Goal: Task Accomplishment & Management: Complete application form

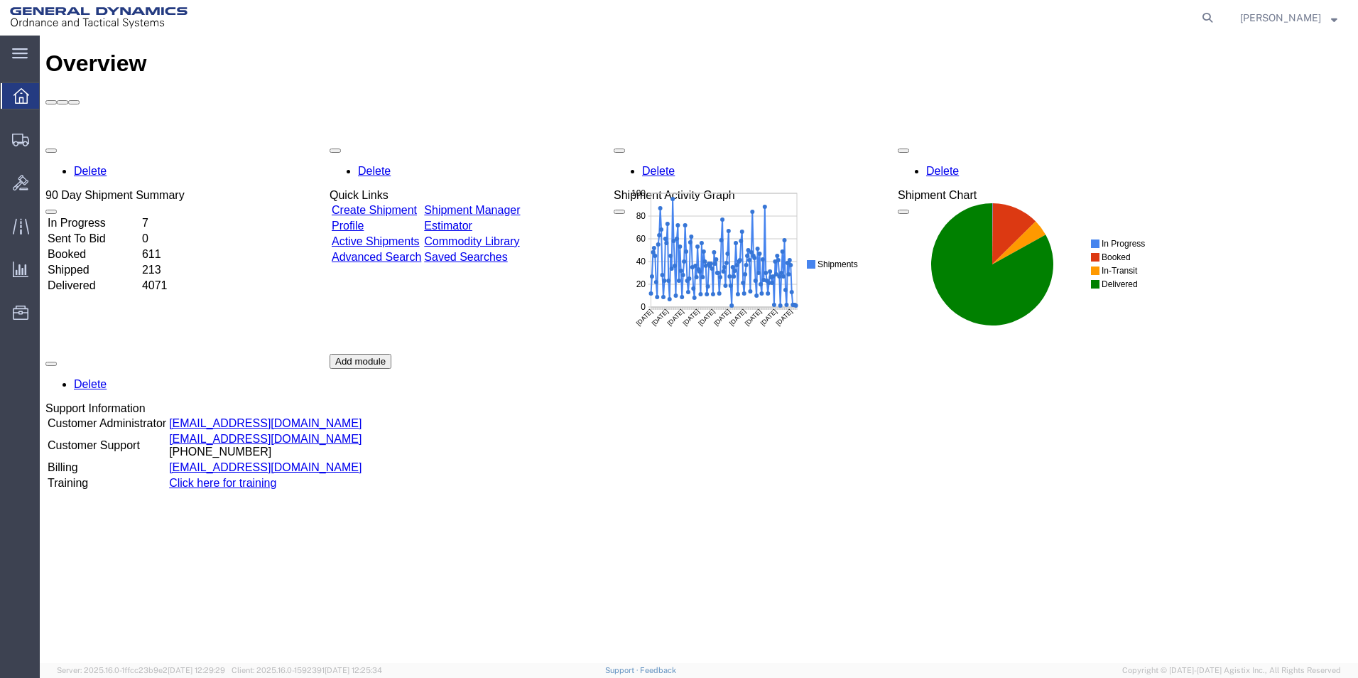
click at [514, 204] on link "Shipment Manager" at bounding box center [472, 210] width 96 height 12
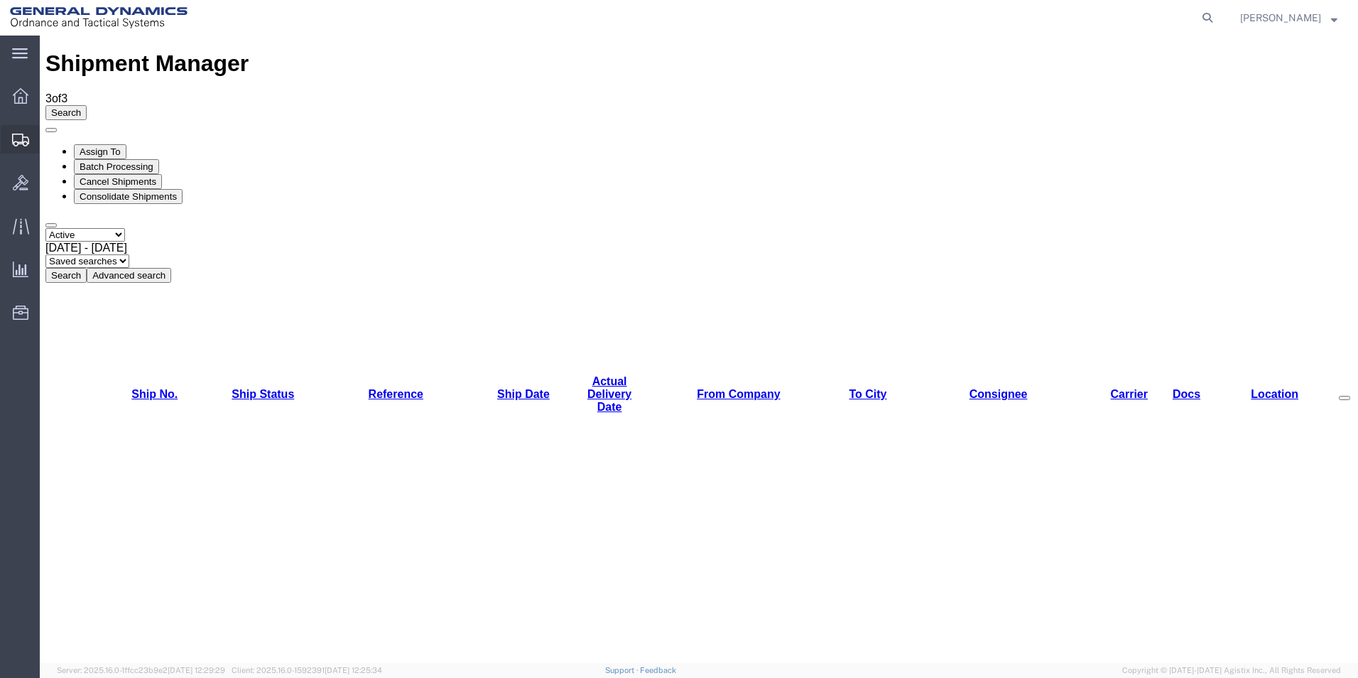
click at [0, 0] on span "Create Shipment" at bounding box center [0, 0] width 0 height 0
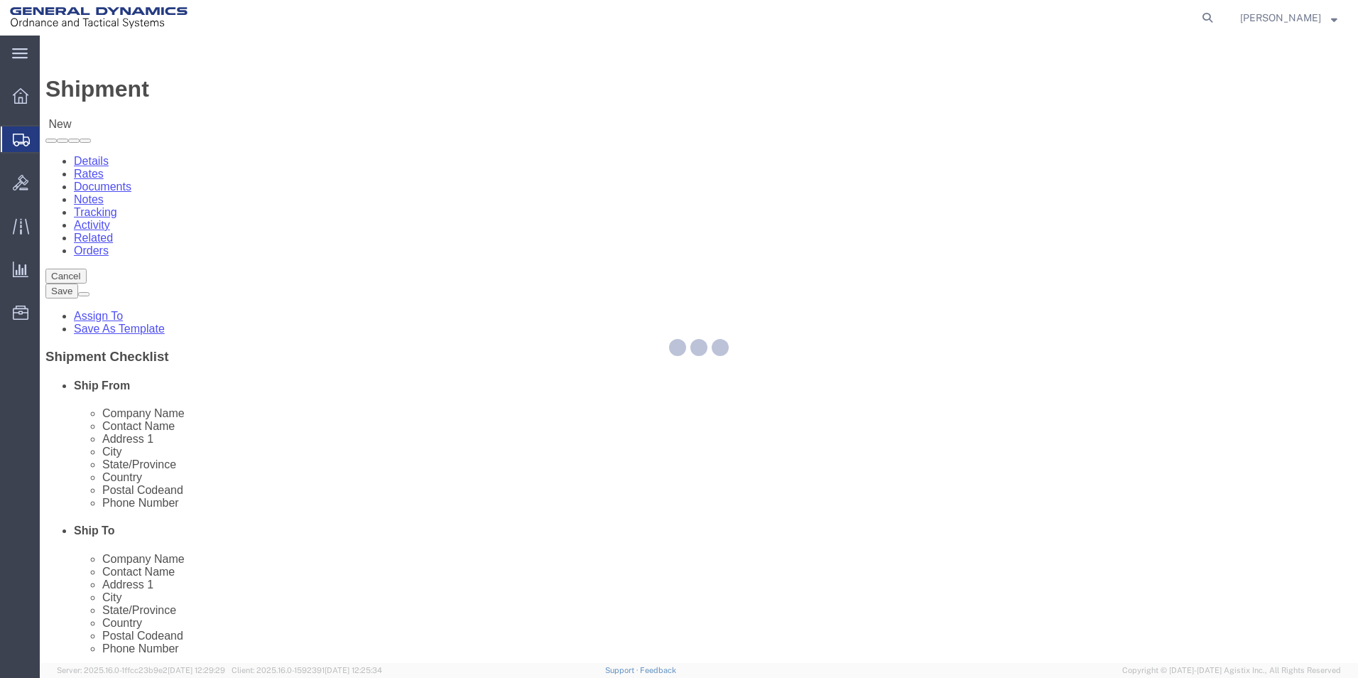
select select
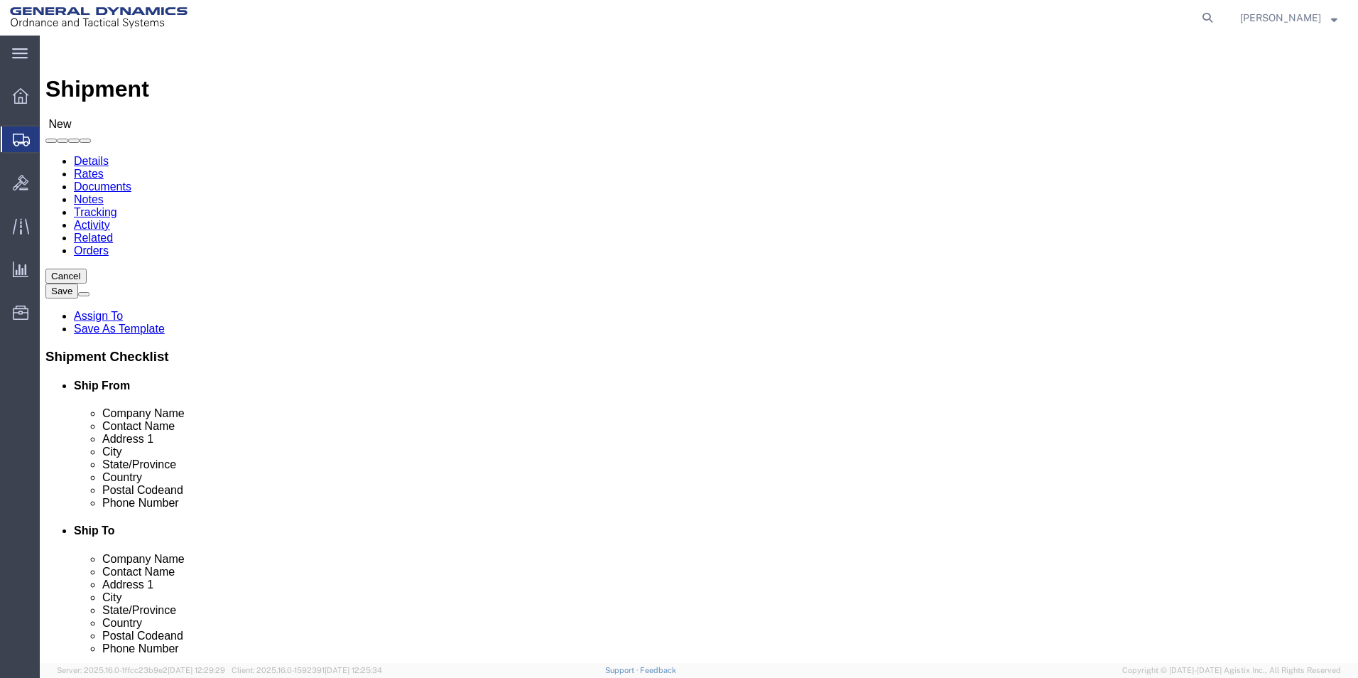
click input "text"
type input "[PERSON_NAME]"
click p "- General Dynamics-Scranton - ([PERSON_NAME]) [STREET_ADDRESS][PERSON_NAME]"
select select "PA"
type input "[PERSON_NAME] /[PERSON_NAME]- [PERSON_NAME]"
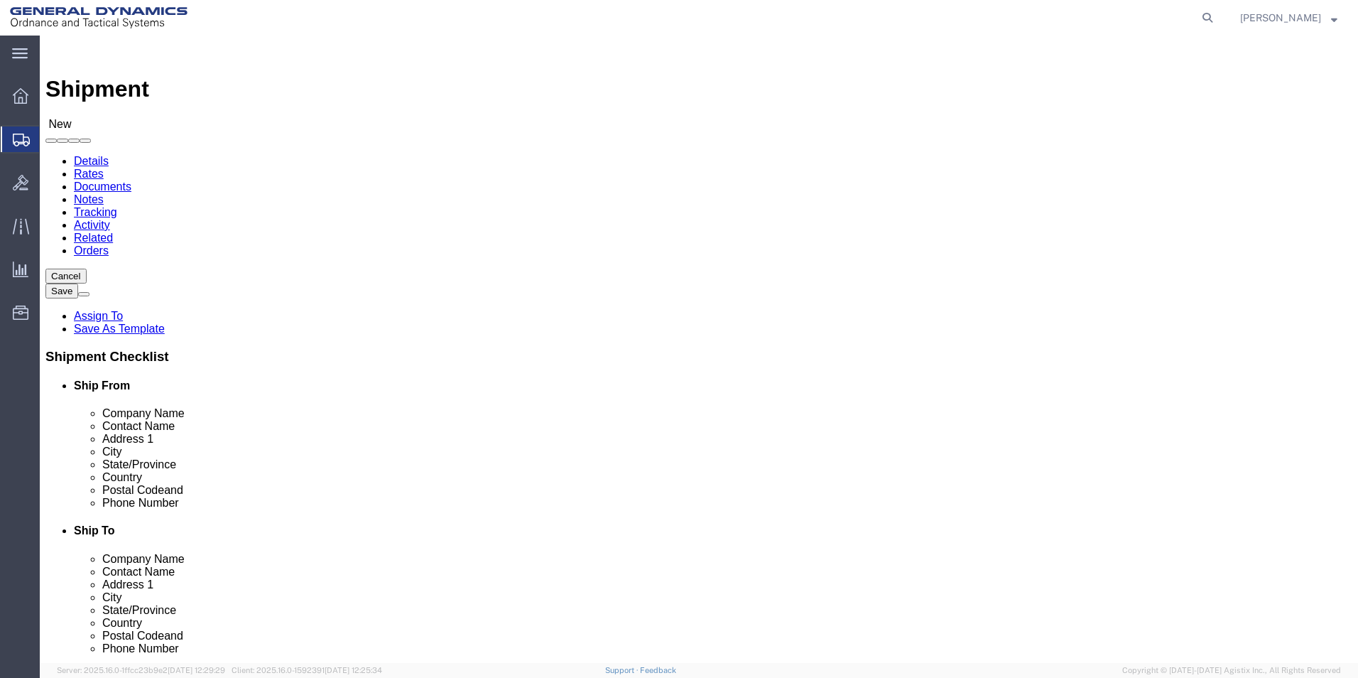
click input "text"
type input "BUSINESS SOLUTIONS RETURNS"
click input "text"
type input "RA# 34-237121"
click input "text"
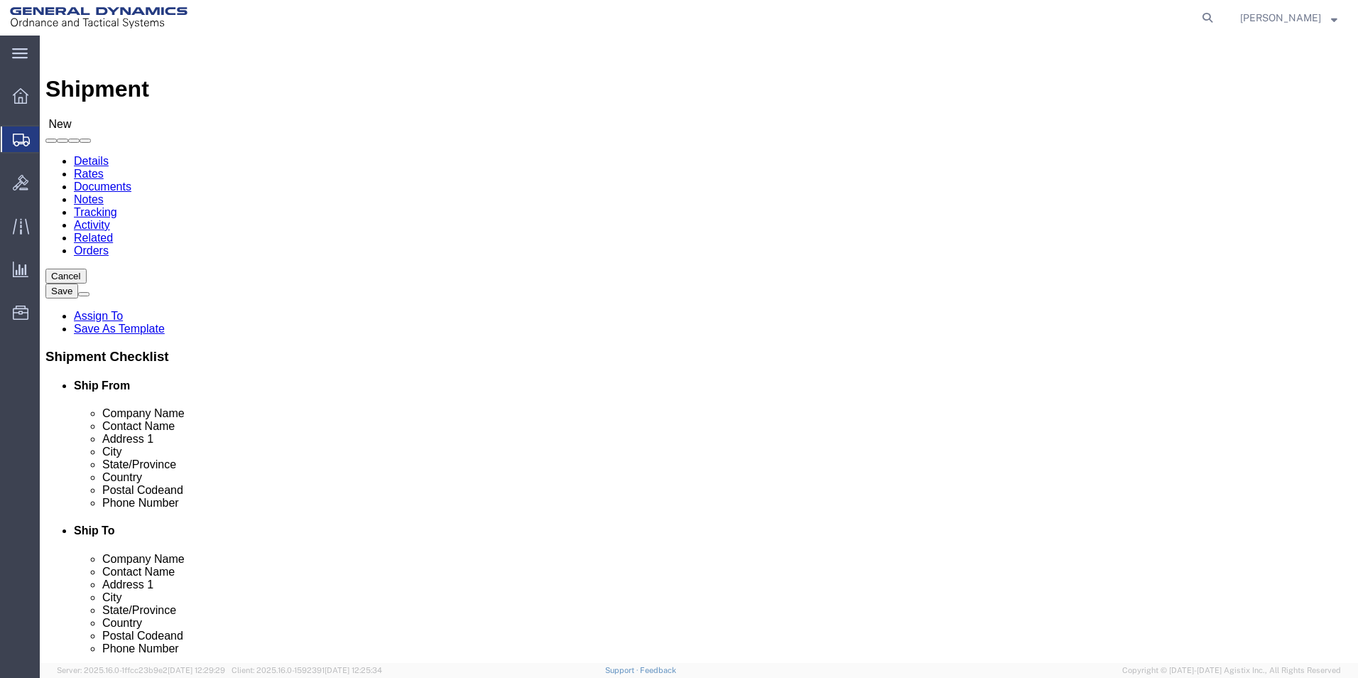
type input "[STREET_ADDRESS]"
click input "text"
type input "NASHUA"
type input "N"
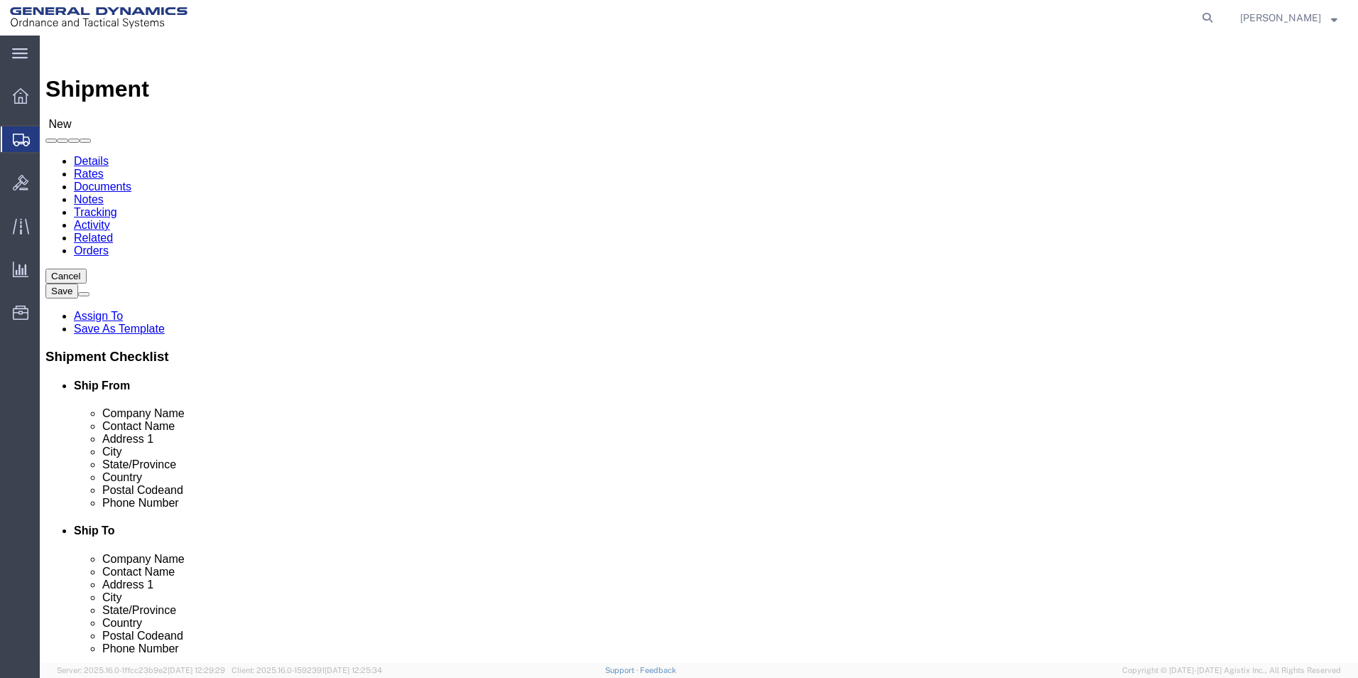
type input "NEW HA"
type input "03063"
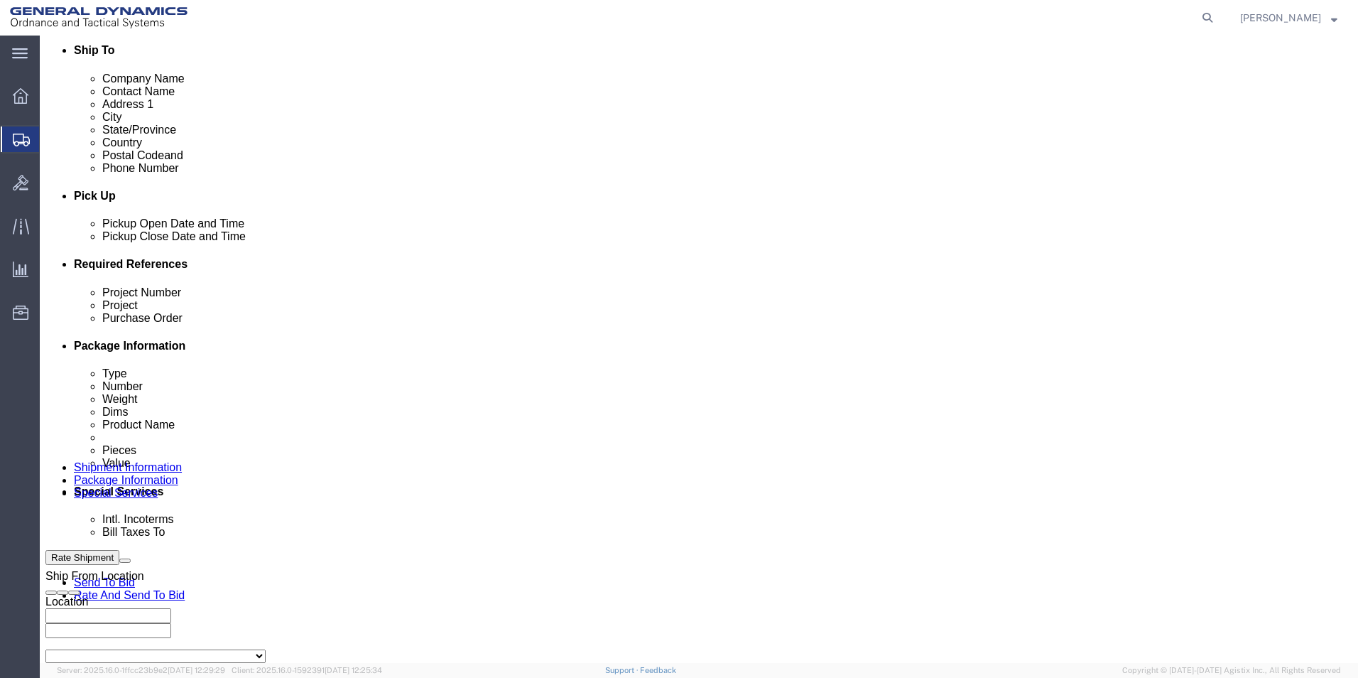
scroll to position [497, 0]
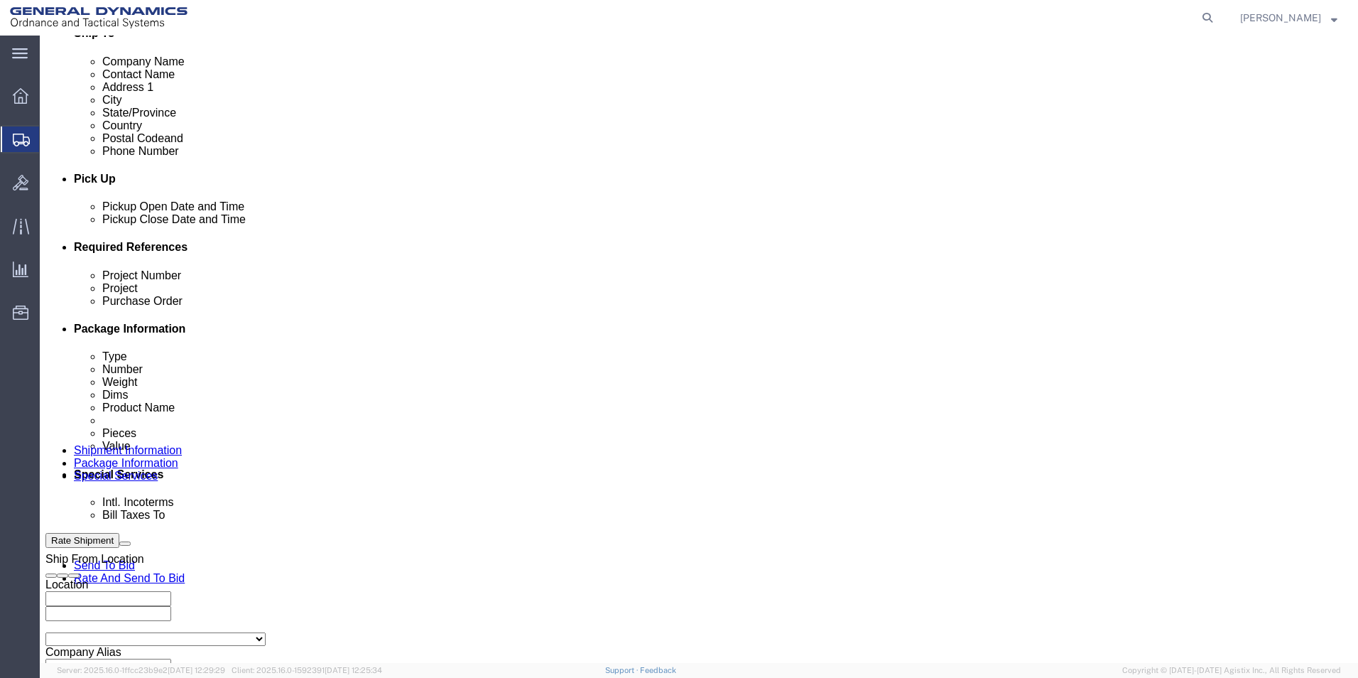
click input "text"
type input "n/a"
click input "text"
type input "n/a"
click input "text"
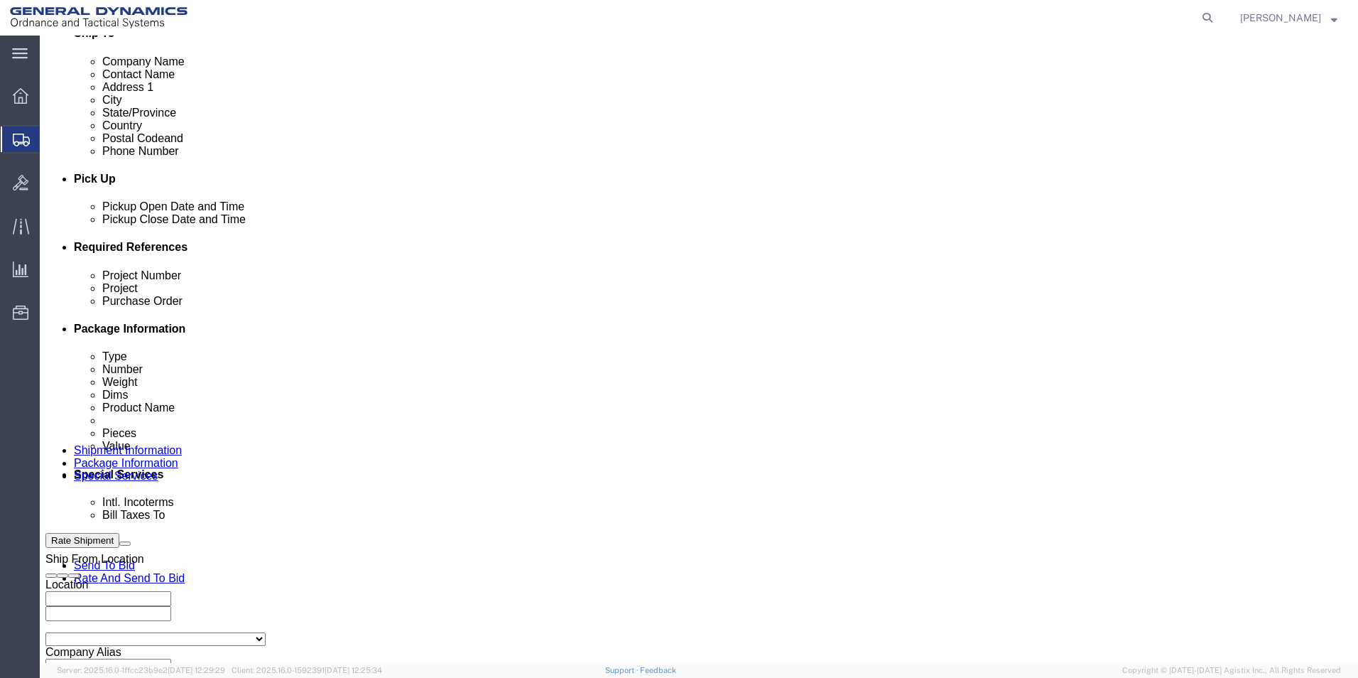
type input "N/A"
click button "Add reference"
click select "Select Account Type Activity ID Airline Appointment Number ASN Batch Request # …"
select select "GENERAL"
click select "Select Account Type Activity ID Airline Appointment Number ASN Batch Request # …"
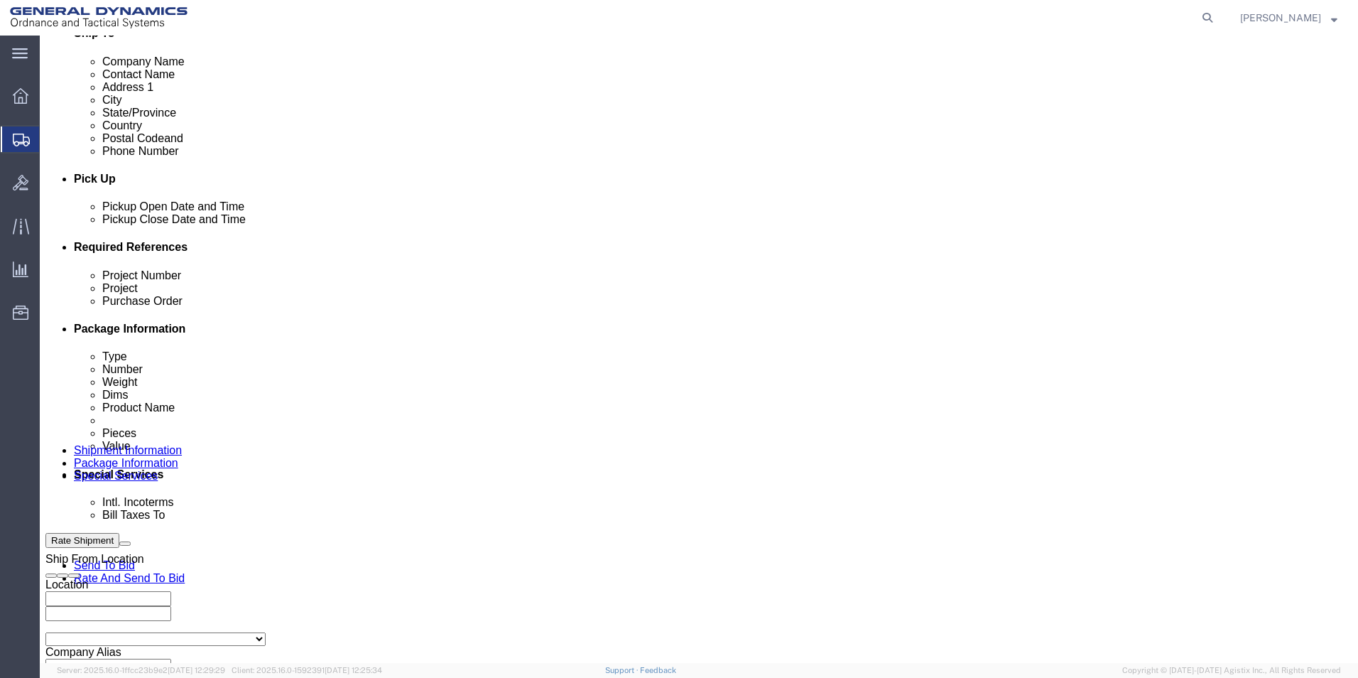
click input "text"
type input "[DOMAIN_NAME]_ADP"
click button "Add reference"
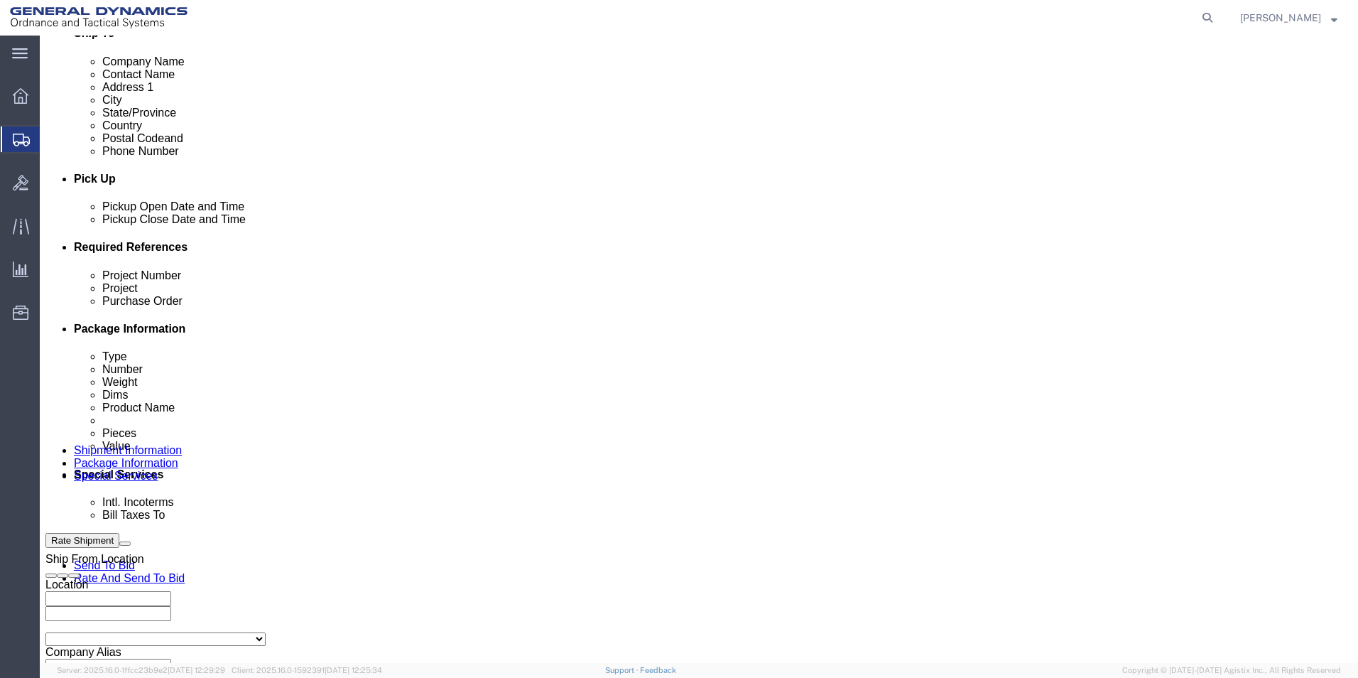
click select "Select Account Type Activity ID Airline Appointment Number ASN Batch Request # …"
select select "GENERAL"
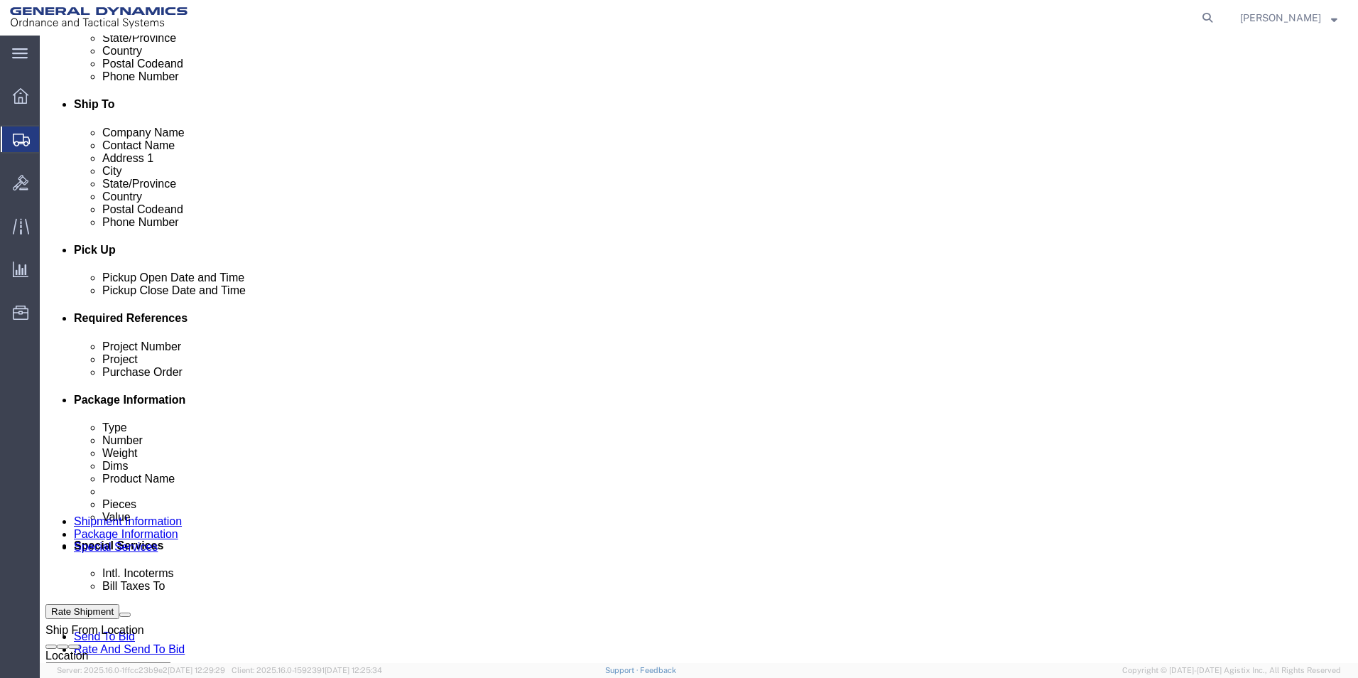
click input "text"
type input "w"
type input "W519TC24F2060"
click icon
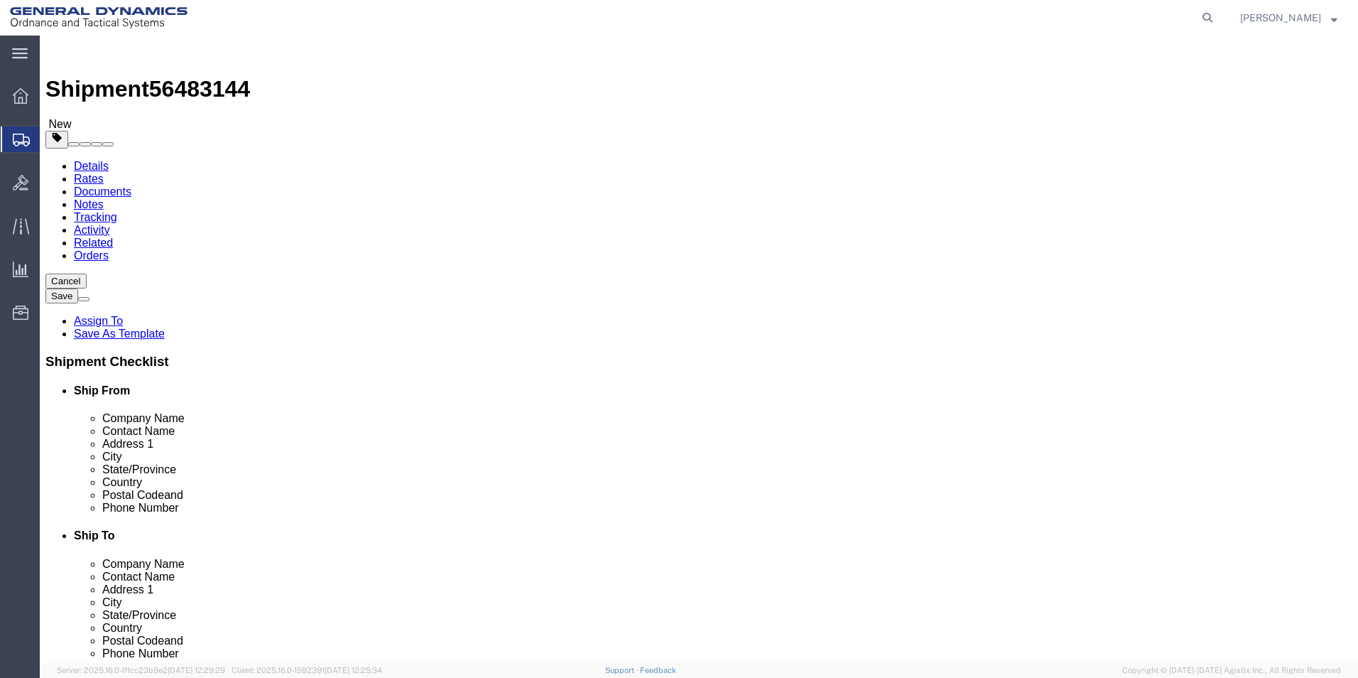
click select "Select Bale(s) Basket(s) Bolt(s) Bottle(s) Buckets Bulk Bundle(s) Can(s) Cardbo…"
select select "MBX"
click select "Select Bale(s) Basket(s) Bolt(s) Bottle(s) Buckets Bulk Bundle(s) Can(s) Cardbo…"
type input "13.00"
type input "11.50"
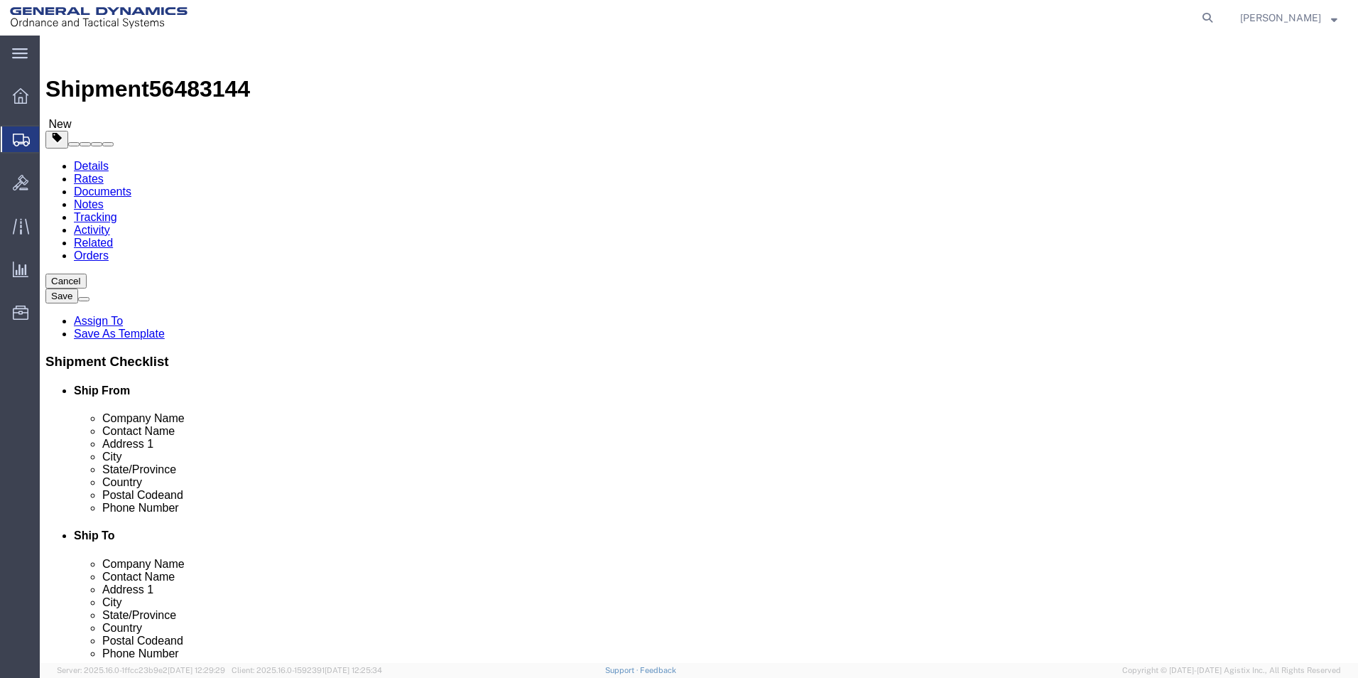
type input "2.50"
drag, startPoint x: 223, startPoint y: 335, endPoint x: 188, endPoint y: 330, distance: 35.2
click div "0.00 Select kgs lbs"
type input "8"
type input "9"
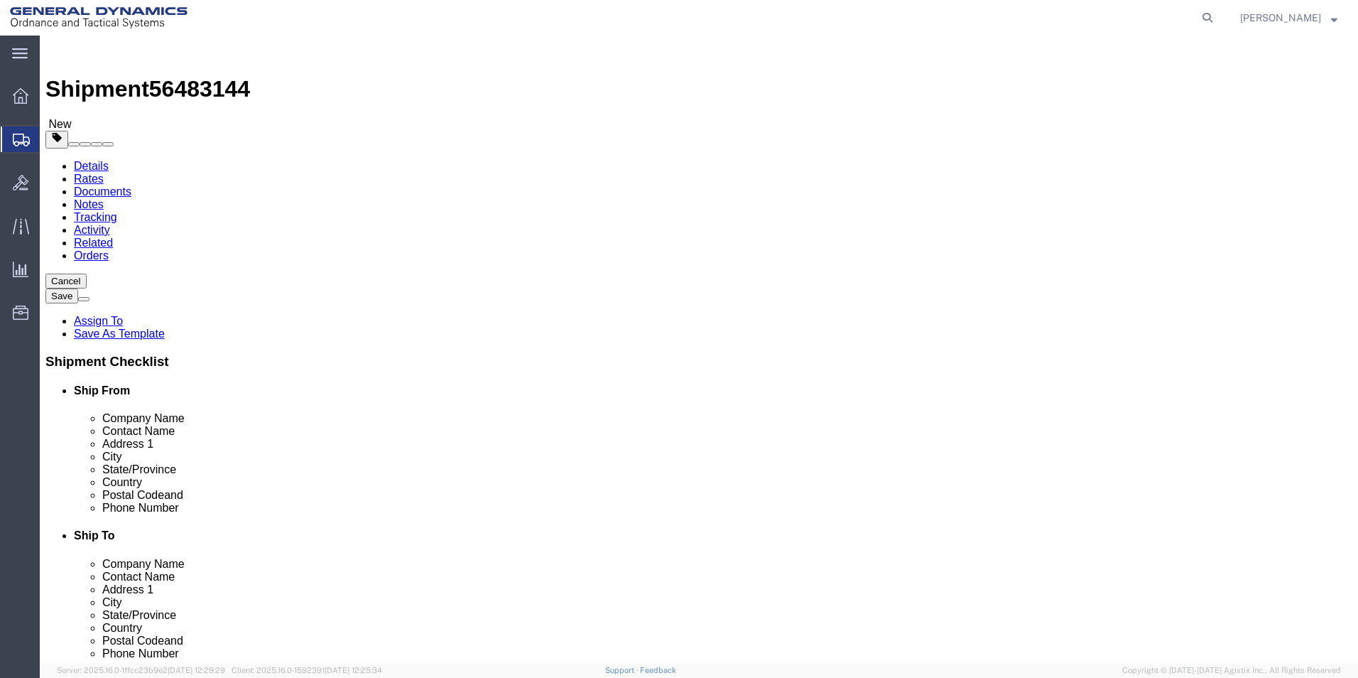
click link "Add Content"
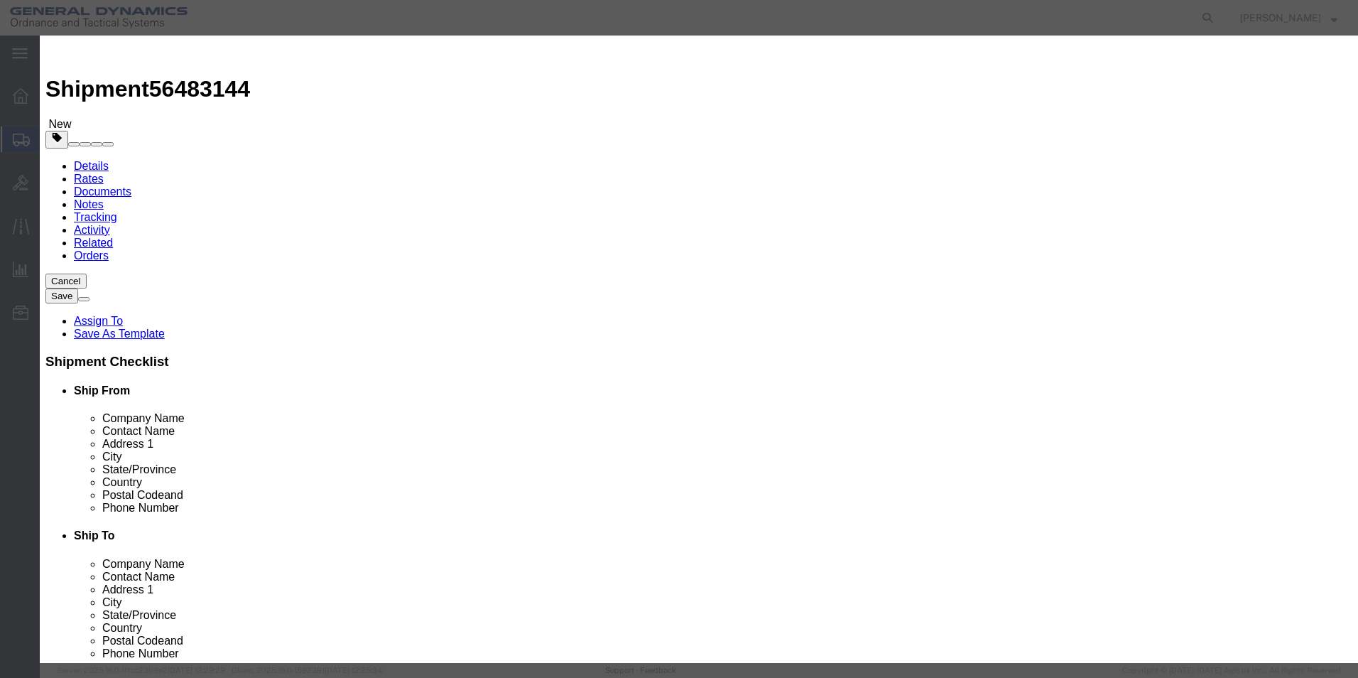
click input "text"
type input "hanging folders"
drag, startPoint x: 431, startPoint y: 129, endPoint x: 405, endPoint y: 129, distance: 25.6
click div "0"
type input "1"
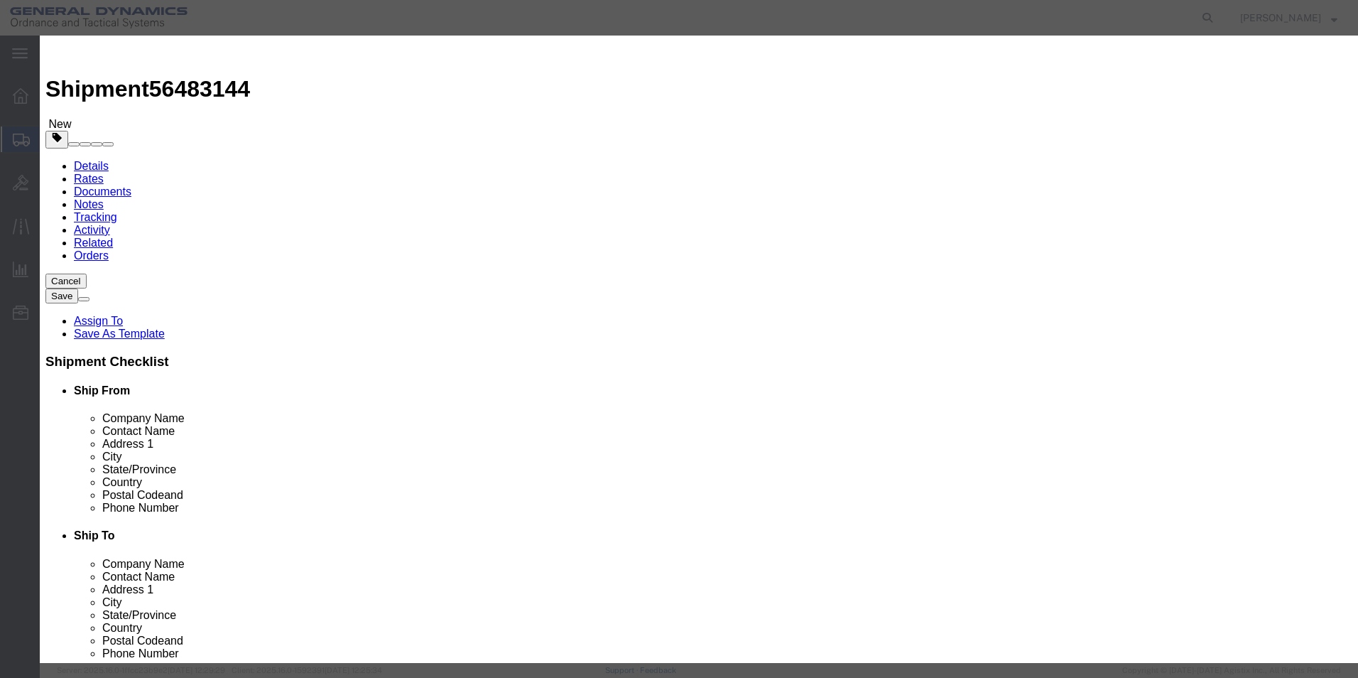
click select "Select Bag Barrels 100Board Feet Bottle Box Blister Pack Carats Can Capsule Car…"
select select "BOX"
click select "Select Bag Barrels 100Board Feet Bottle Box Blister Pack Carats Can Capsule Car…"
click input "text"
type input "100"
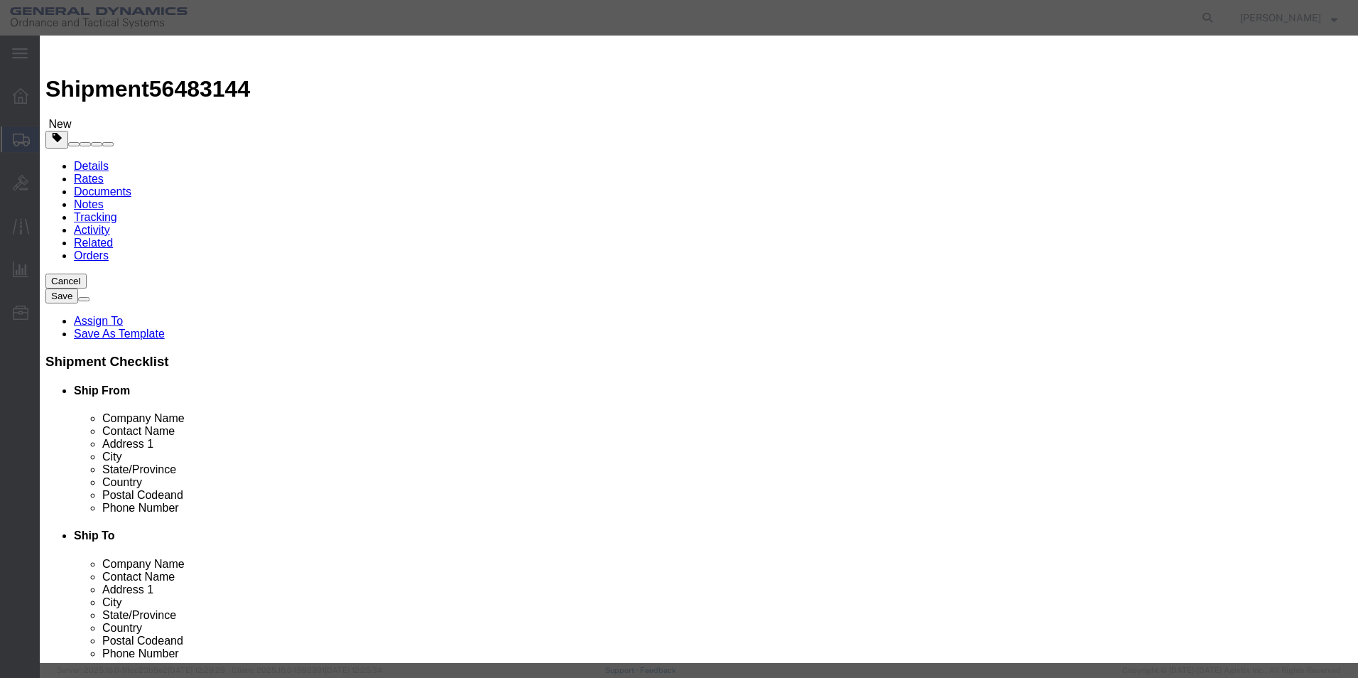
click div "Save & Add Another Save & Close Close"
click button "Save & Close"
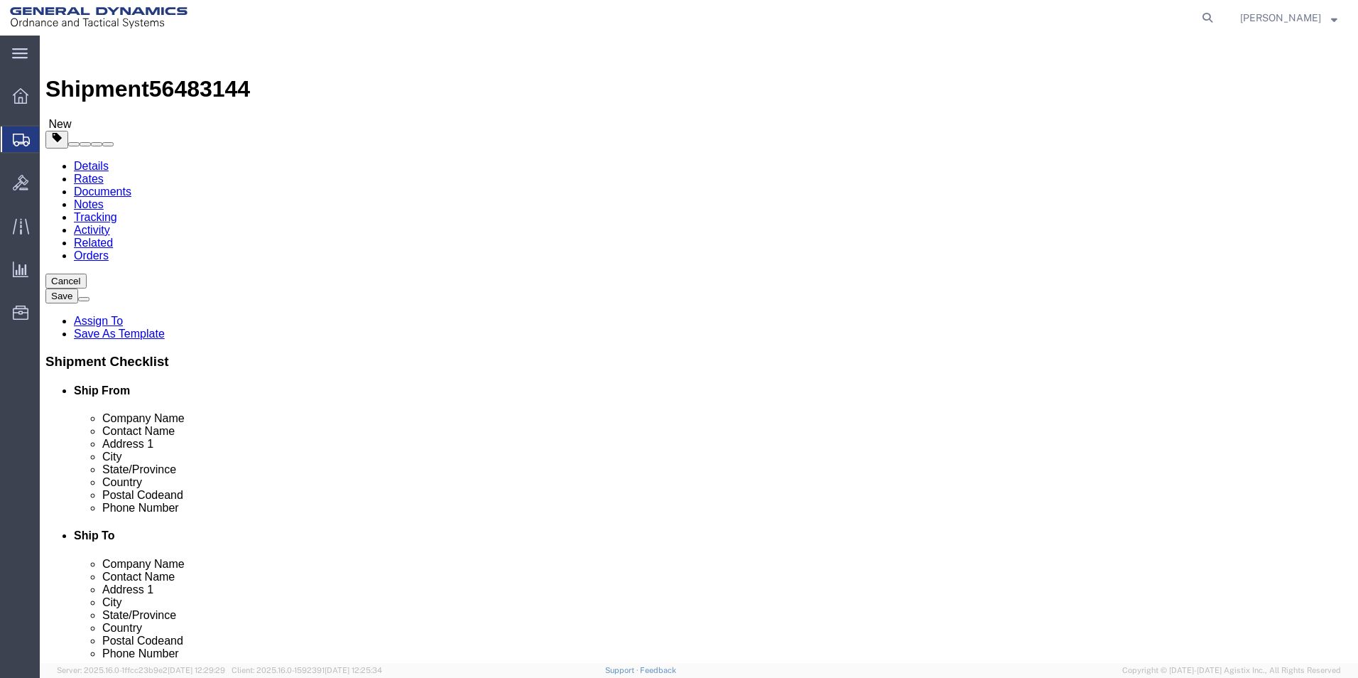
click icon
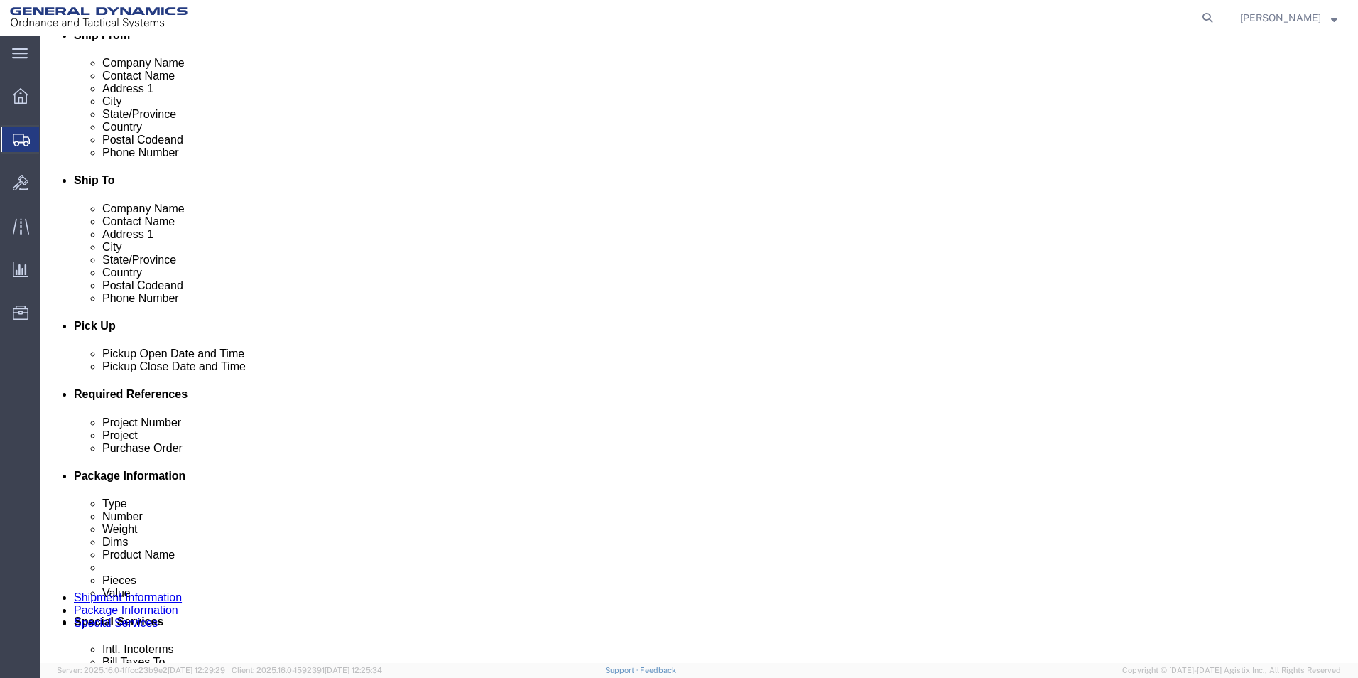
scroll to position [71, 0]
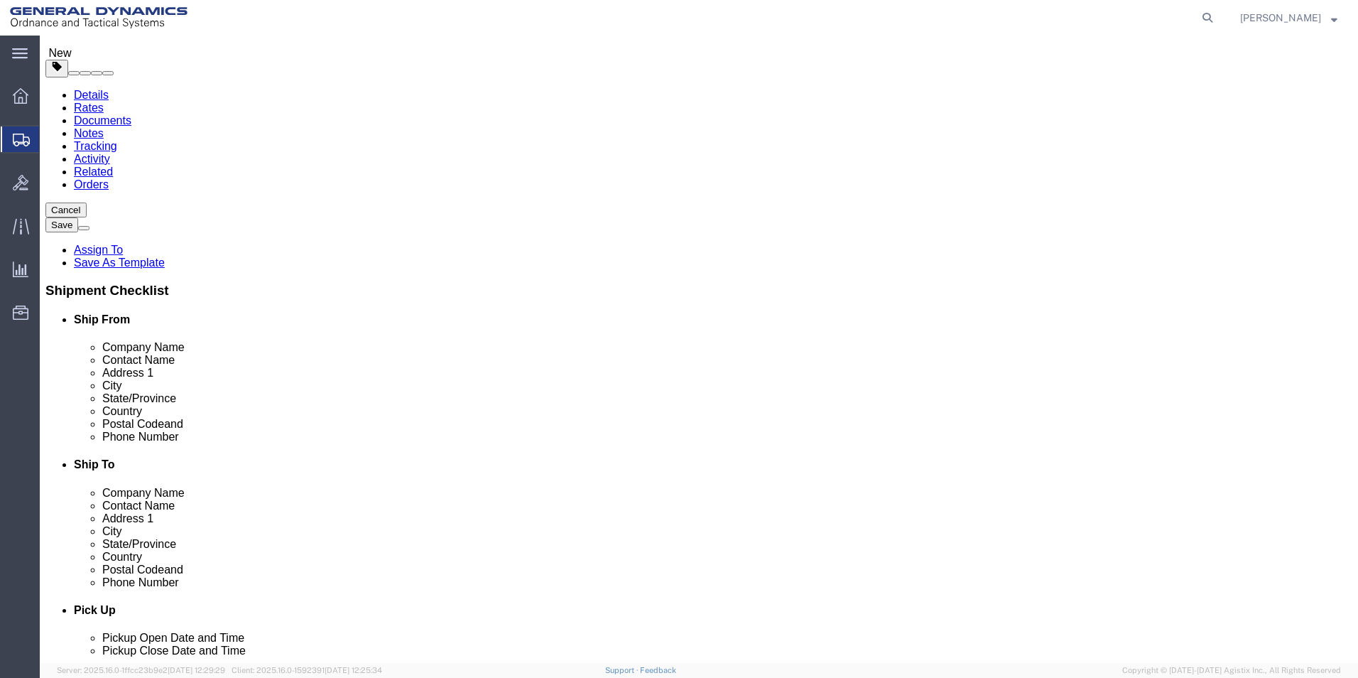
click input "text"
type input "[PHONE_NUMBER]"
click input "text"
paste input "[EMAIL_ADDRESS][DOMAIN_NAME]"
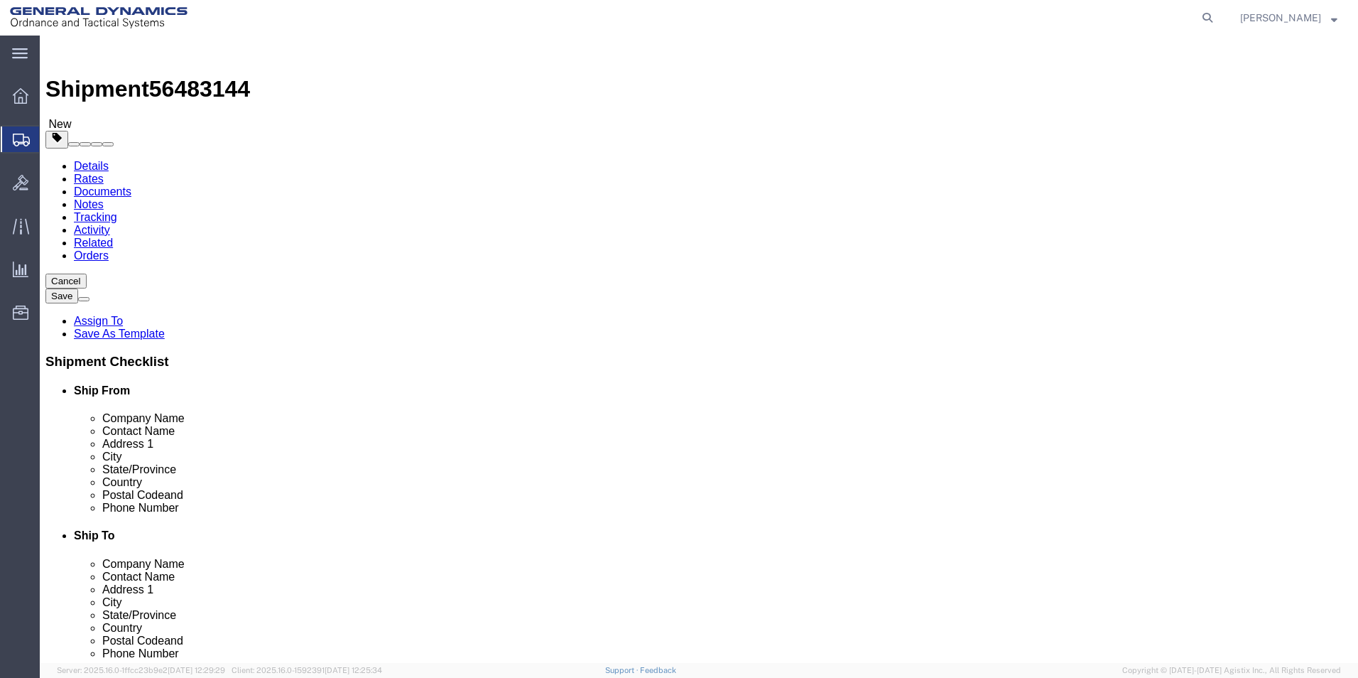
type input "[EMAIL_ADDRESS][DOMAIN_NAME]"
click link "Special Services"
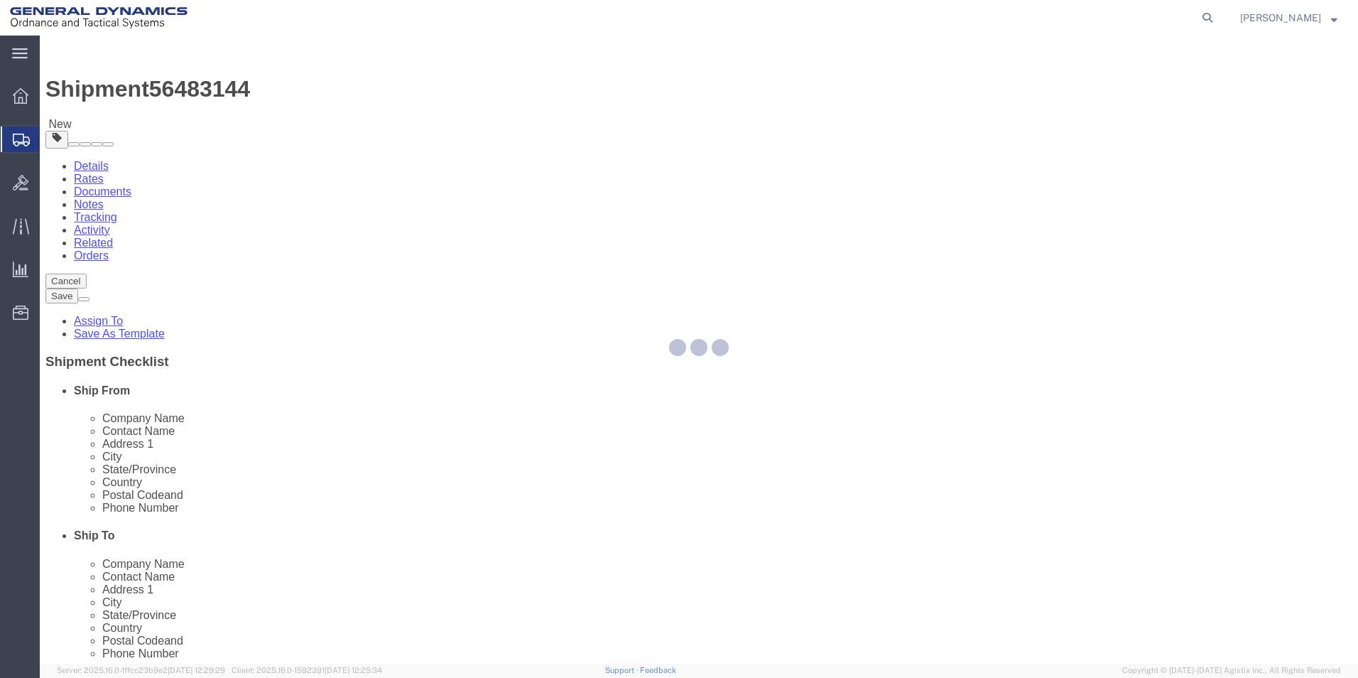
select select
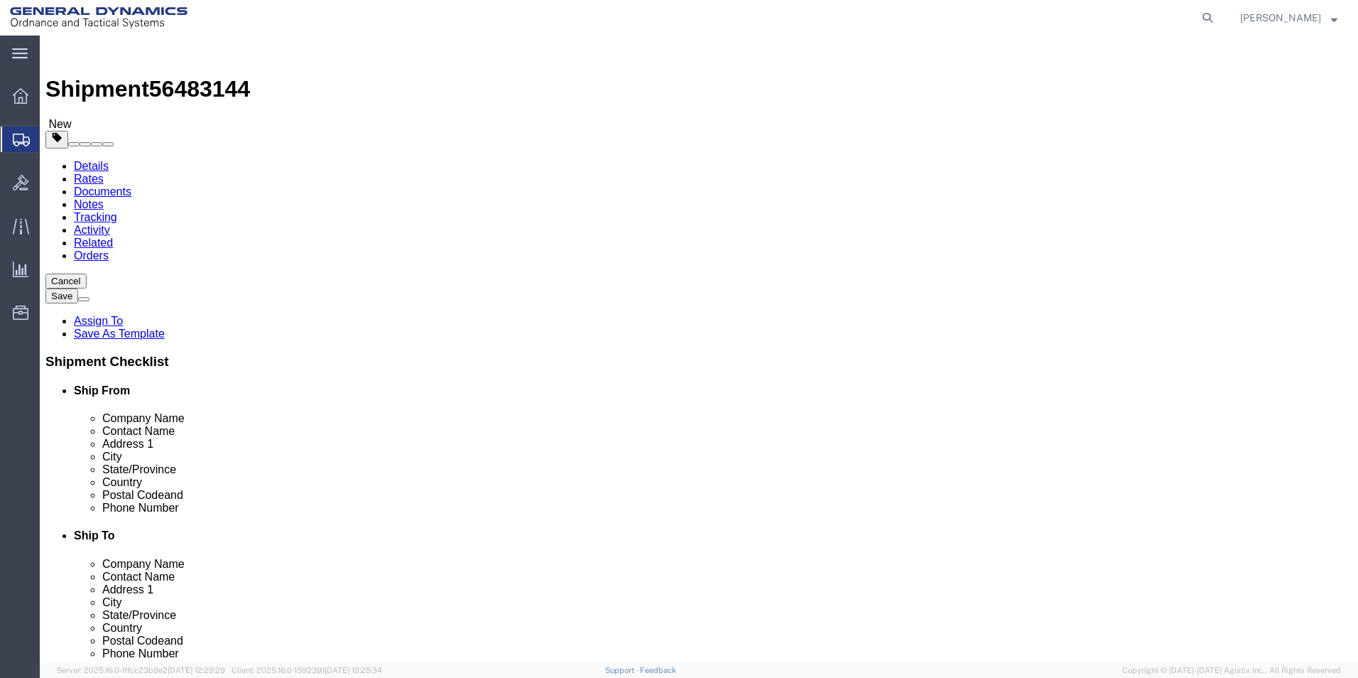
click link "Package Information"
drag, startPoint x: 66, startPoint y: 92, endPoint x: 127, endPoint y: 131, distance: 72.1
click icon
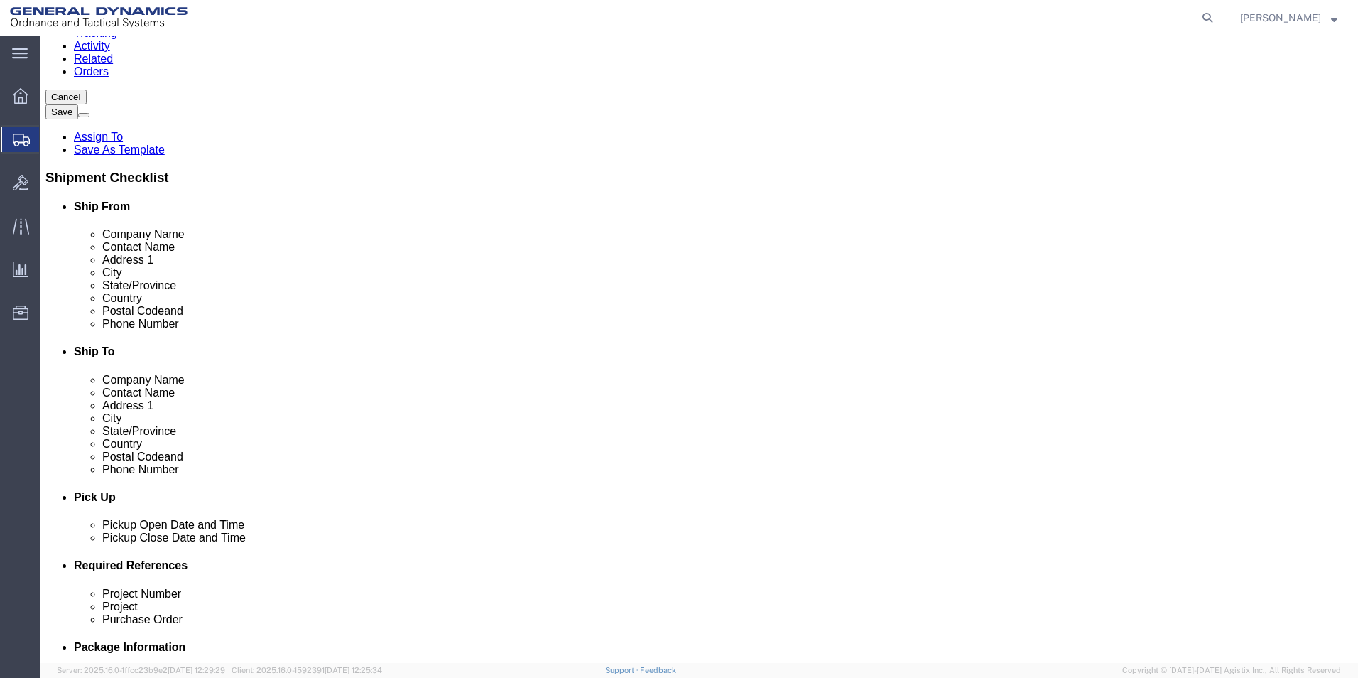
scroll to position [426, 0]
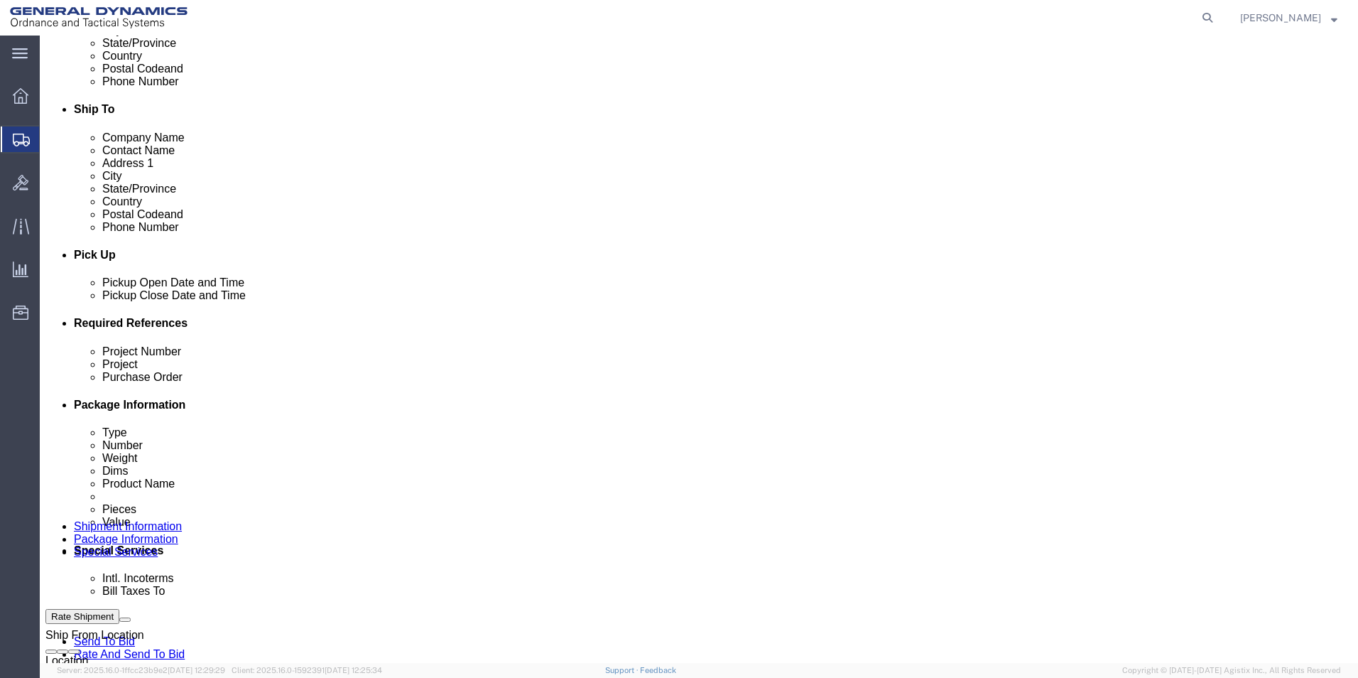
click button "Add reference"
click input "text"
paste input "RA# 34-237121"
type input "RA# 34-237121"
click select "Select Account Type Activity ID Airline Appointment Number ASN Batch Request # …"
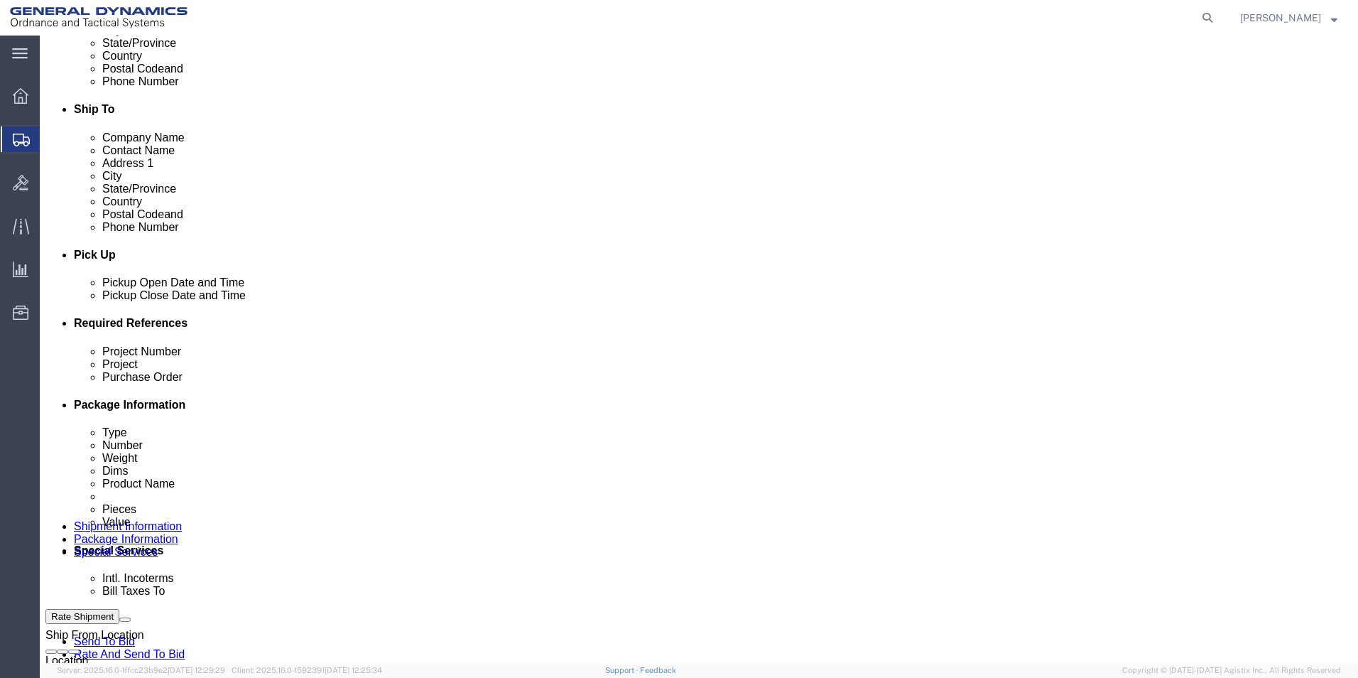
select select "RMA"
click select "Select Account Type Activity ID Airline Appointment Number ASN Batch Request # …"
click icon
click select "Select Recipient Account Sender/Shipper Third Party Account"
select select "SHIP"
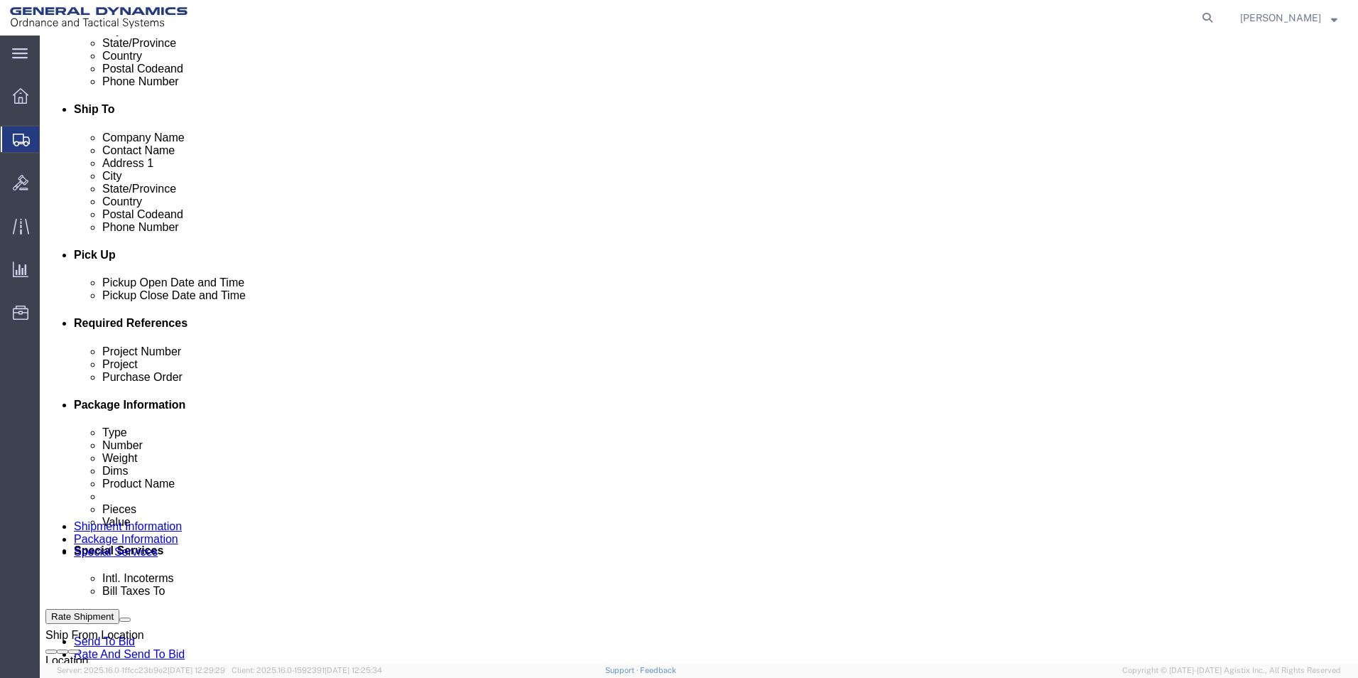
click select "Select Recipient Account Sender/Shipper Third Party Account"
click button "Rate Shipment"
